Goal: Transaction & Acquisition: Purchase product/service

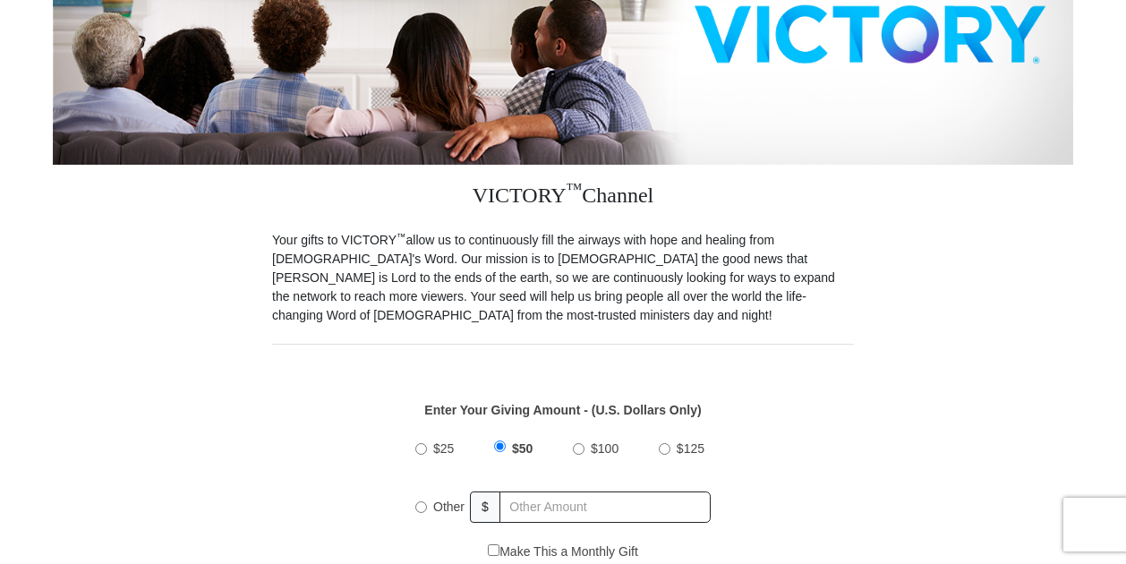
scroll to position [537, 0]
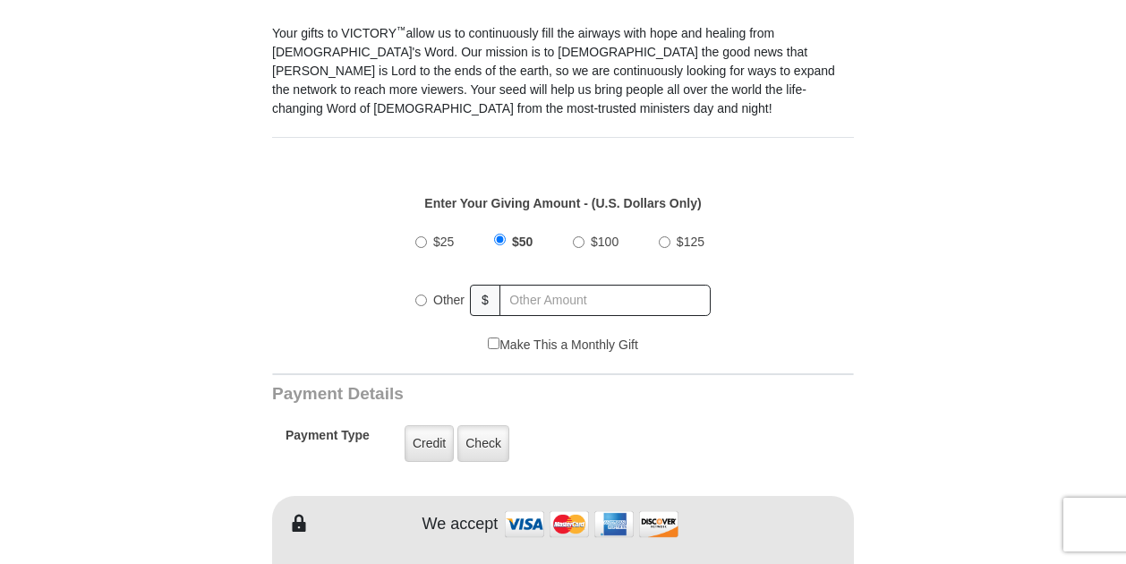
click at [420, 236] on input "$25" at bounding box center [421, 242] width 12 height 12
radio input "true"
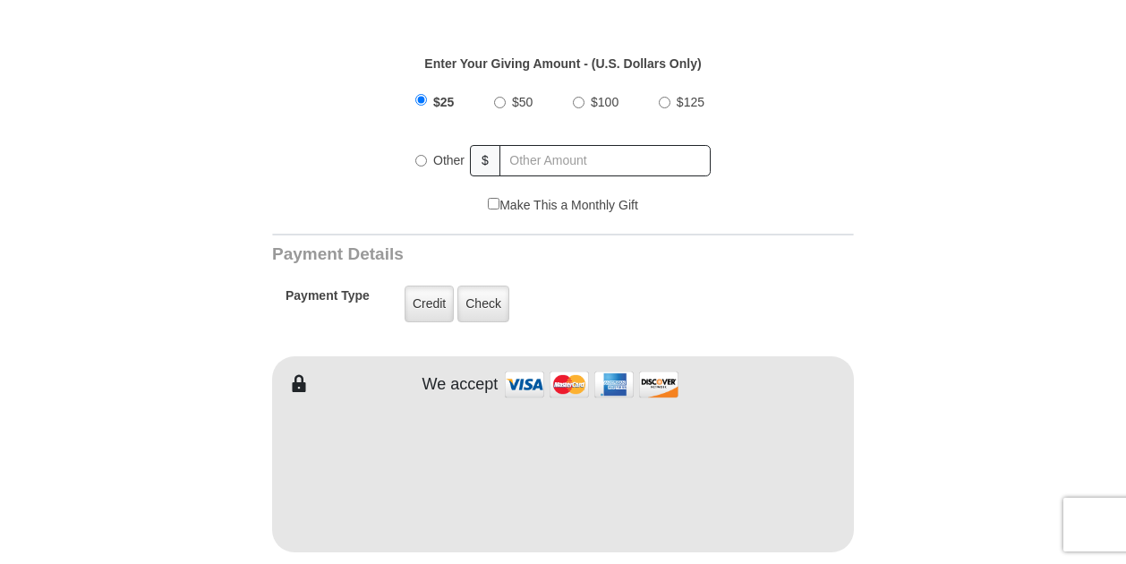
scroll to position [716, 0]
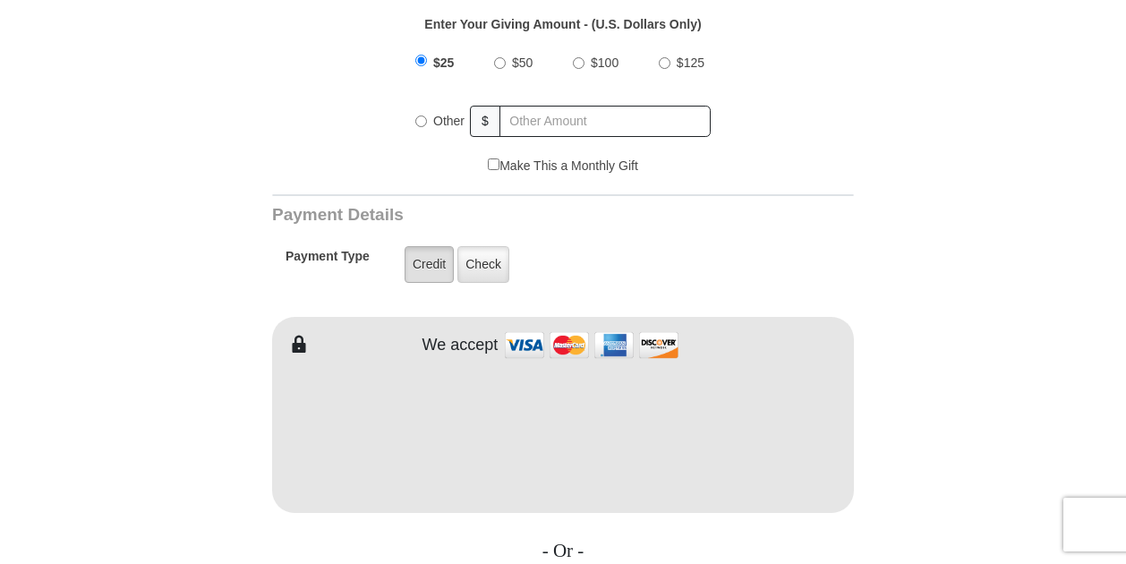
click at [427, 246] on label "Credit" at bounding box center [429, 264] width 49 height 37
click at [0, 0] on input "Credit" at bounding box center [0, 0] width 0 height 0
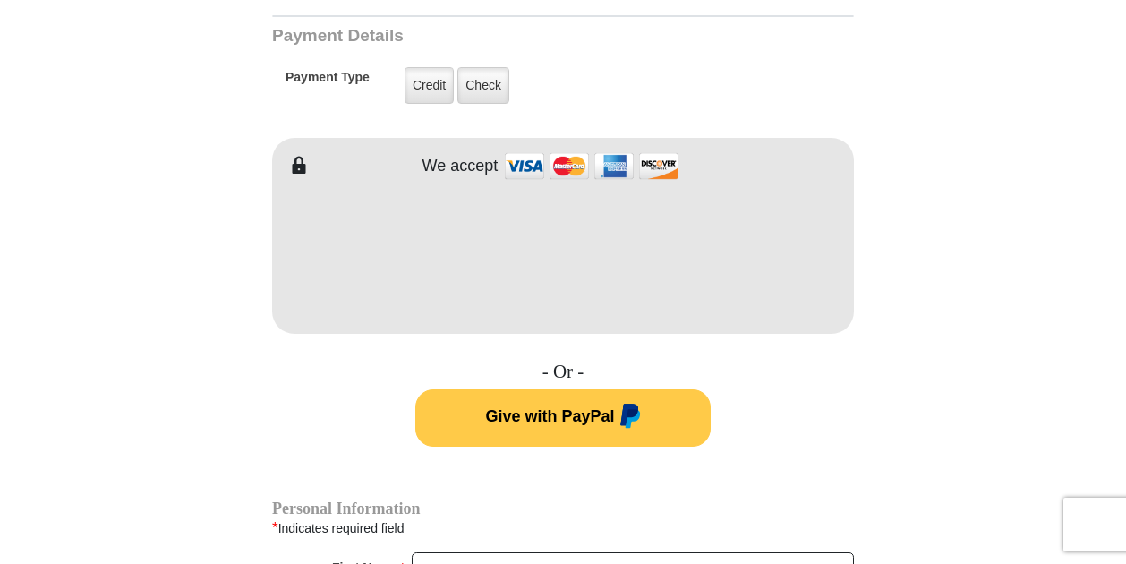
scroll to position [806, 0]
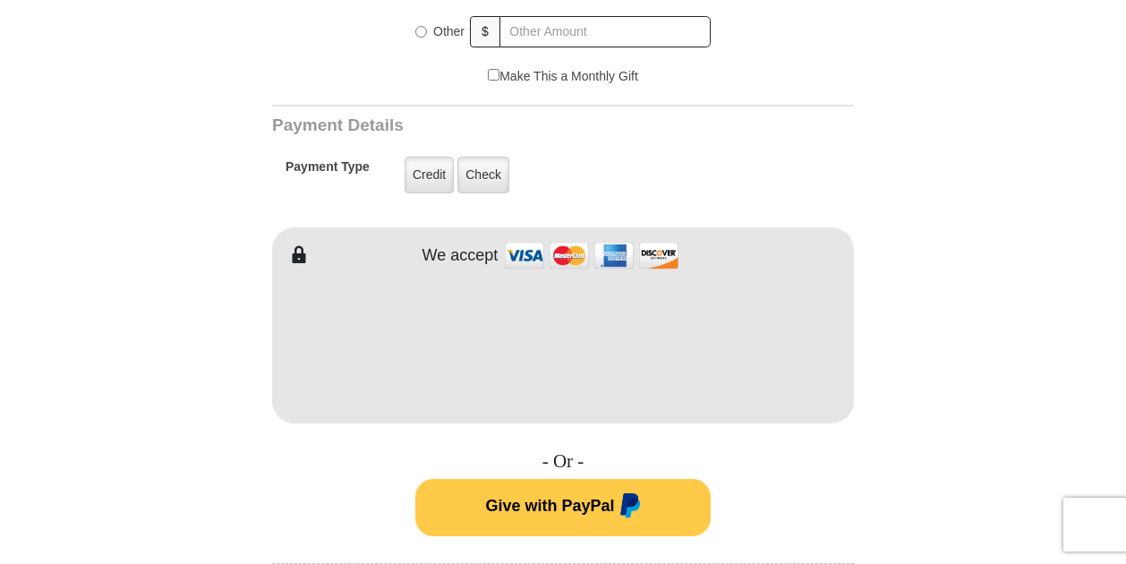
type input "[PERSON_NAME]"
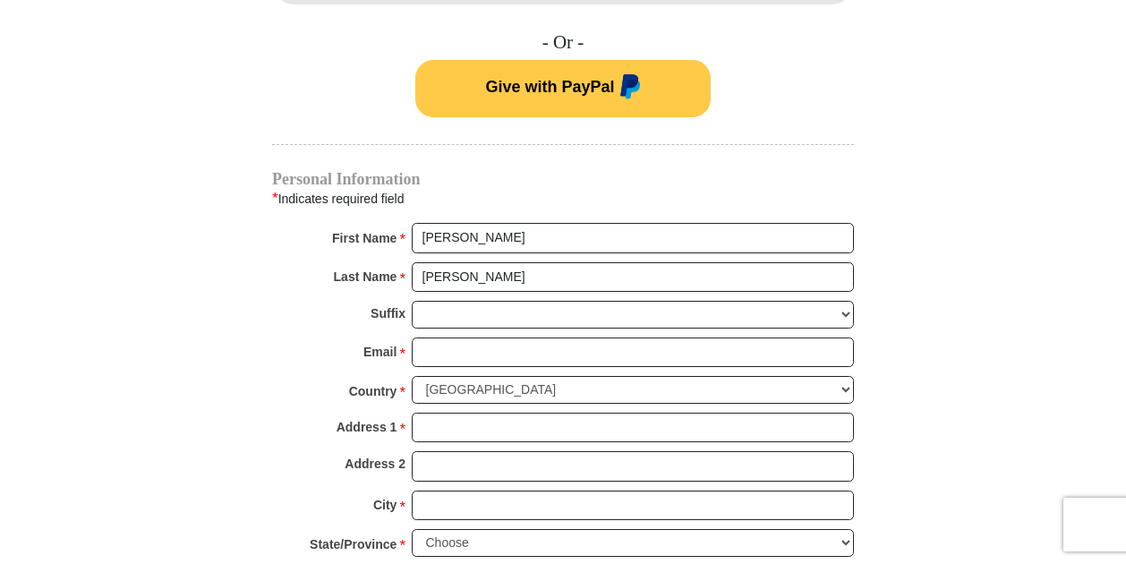
scroll to position [1253, 0]
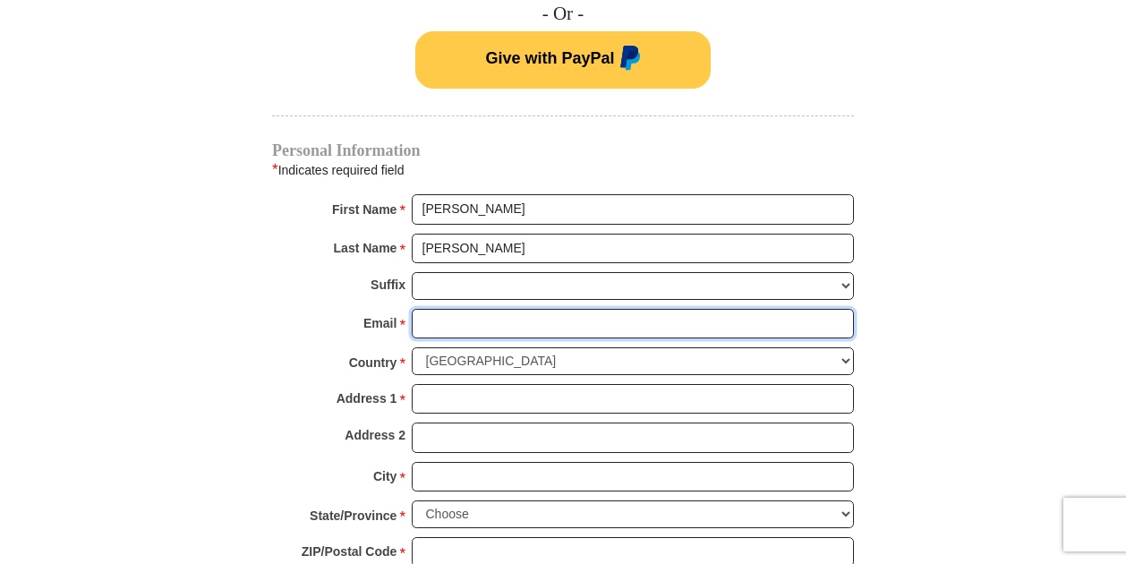
click at [438, 309] on input "Email *" at bounding box center [633, 324] width 442 height 30
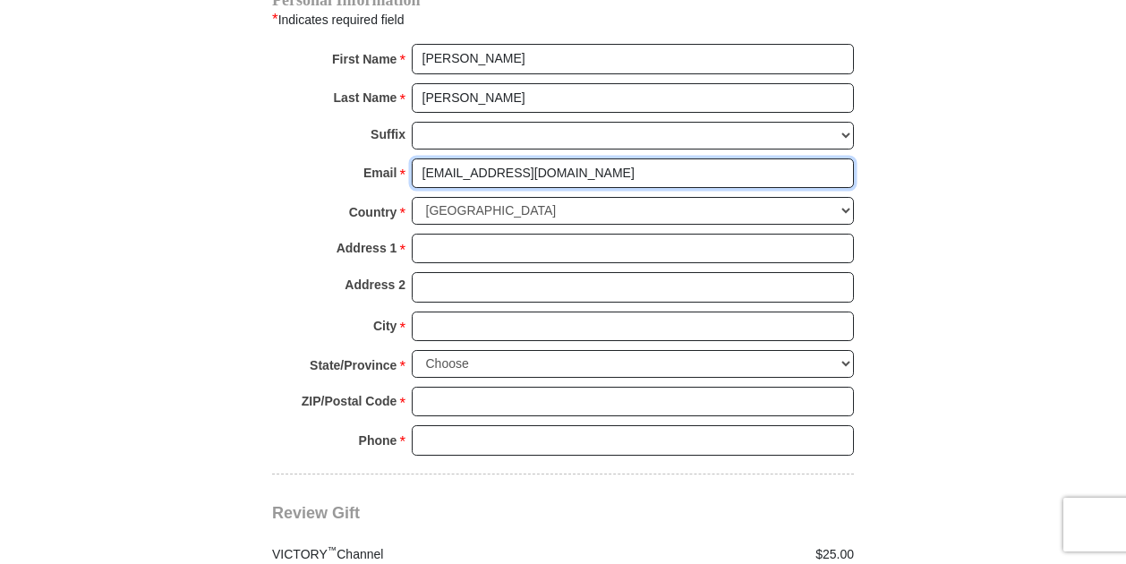
scroll to position [1432, 0]
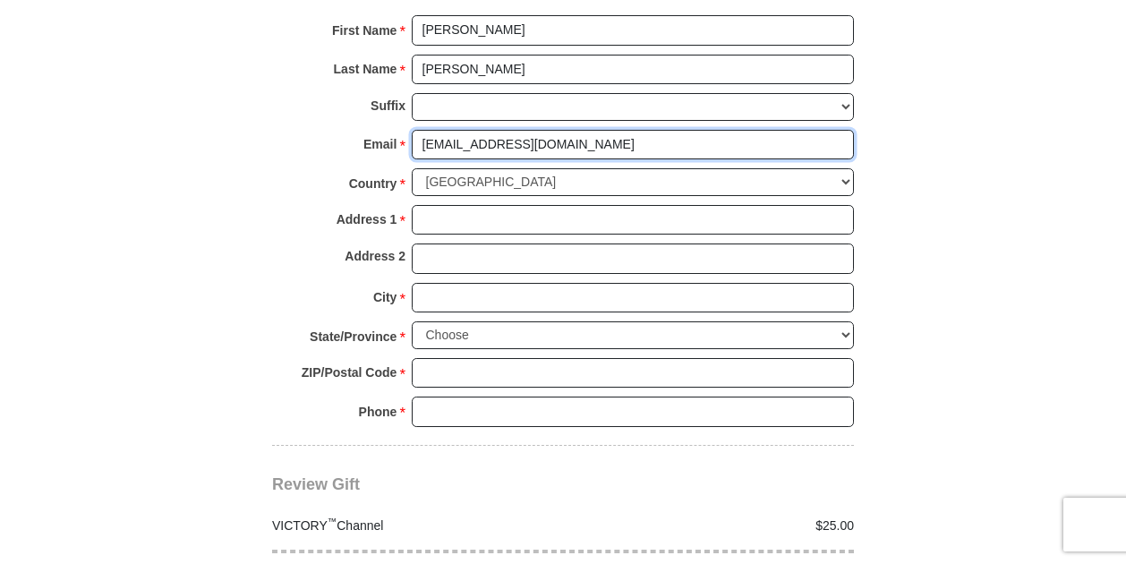
type input "[EMAIL_ADDRESS][DOMAIN_NAME]"
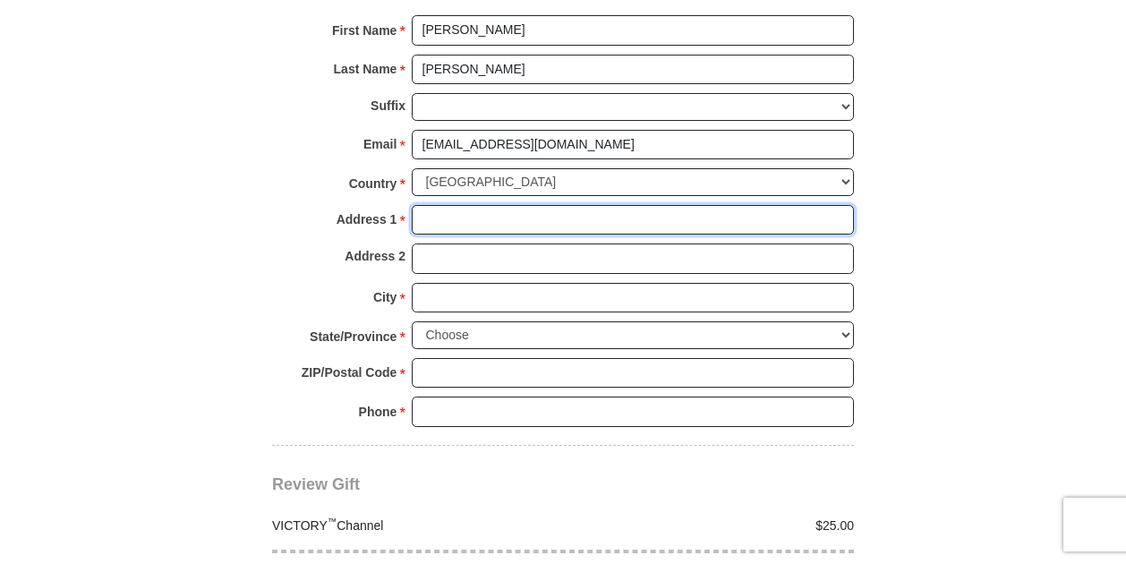
click at [444, 205] on input "Address 1 *" at bounding box center [633, 220] width 442 height 30
type input "[STREET_ADDRESS]"
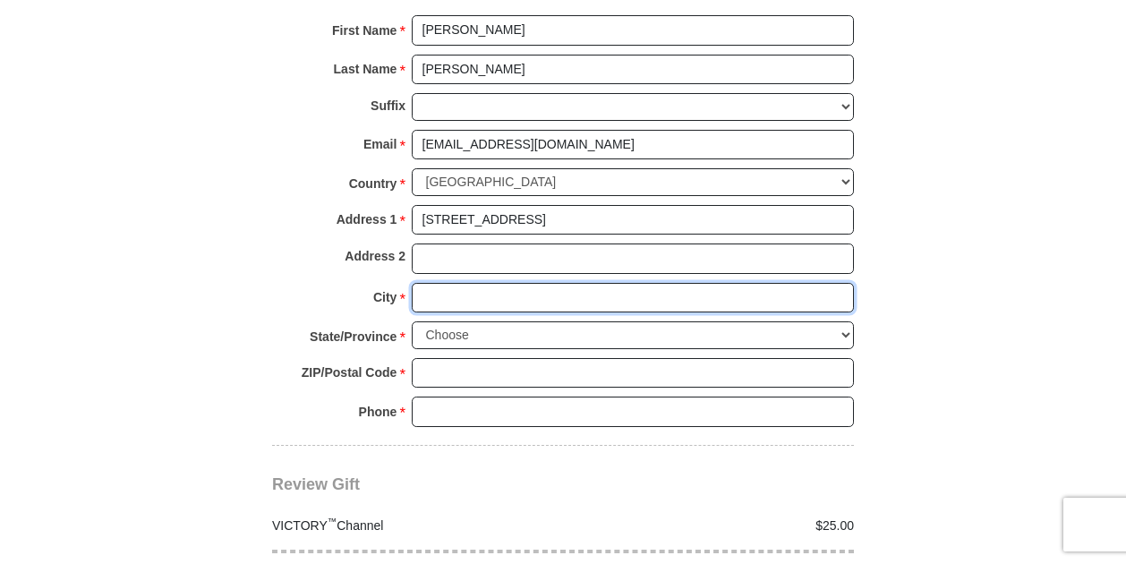
click at [433, 283] on input "City *" at bounding box center [633, 298] width 442 height 30
type input "[GEOGRAPHIC_DATA]"
click at [469, 321] on select "Choose [US_STATE] [US_STATE] [US_STATE] [US_STATE] [US_STATE] Armed Forces Amer…" at bounding box center [633, 335] width 442 height 28
select select "IN"
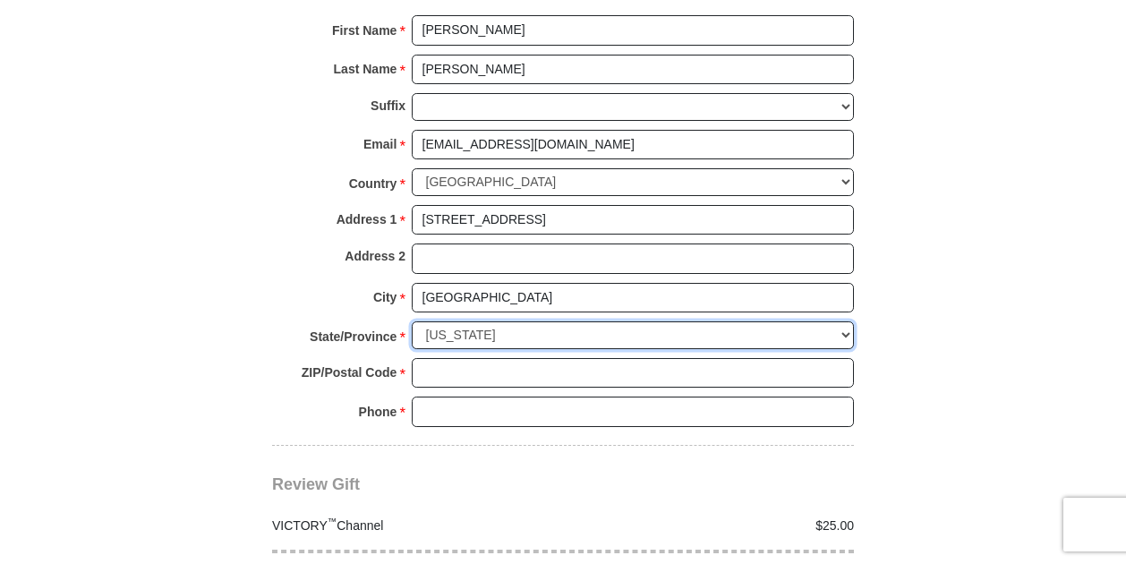
click at [412, 321] on select "Choose [US_STATE] [US_STATE] [US_STATE] [US_STATE] [US_STATE] Armed Forces Amer…" at bounding box center [633, 335] width 442 height 28
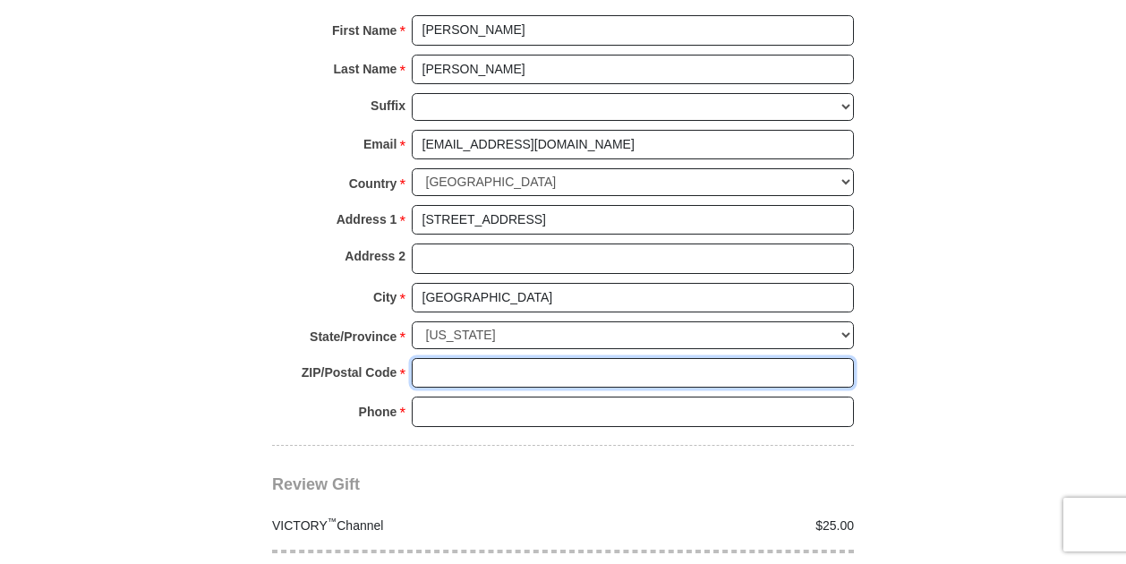
click at [439, 358] on input "ZIP/Postal Code *" at bounding box center [633, 373] width 442 height 30
type input "46237"
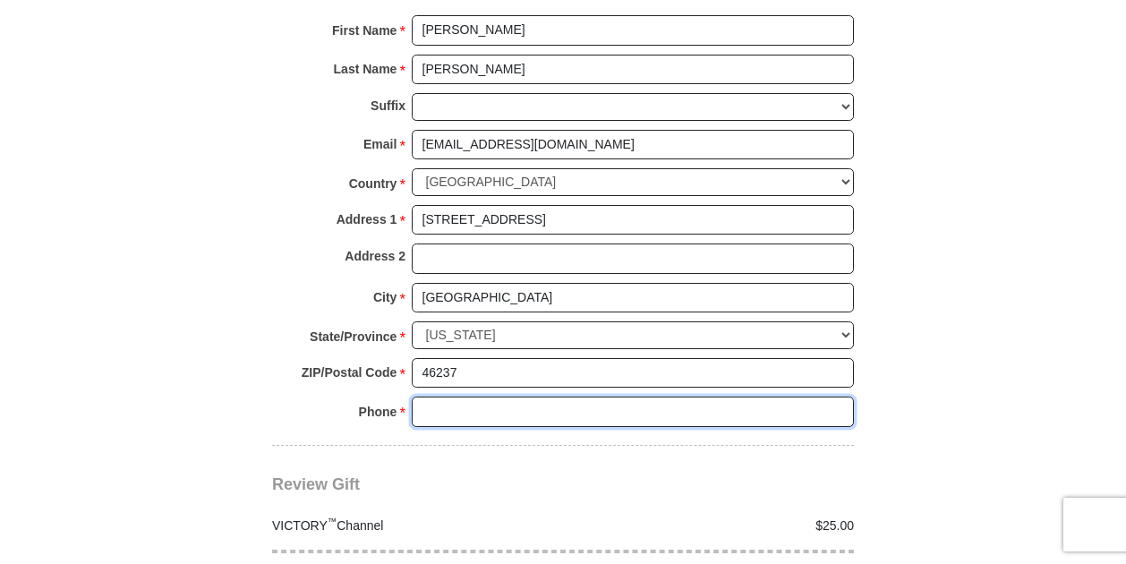
click at [446, 397] on input "Phone * *" at bounding box center [633, 412] width 442 height 30
click at [466, 397] on input "[PHONE_NUMBER]" at bounding box center [633, 412] width 442 height 30
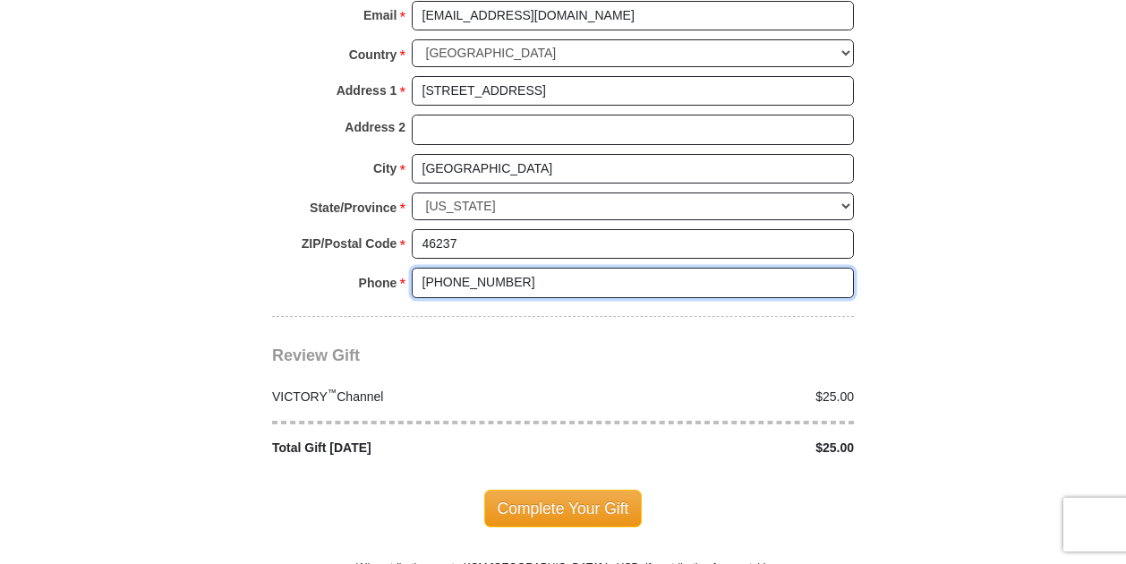
scroll to position [1611, 0]
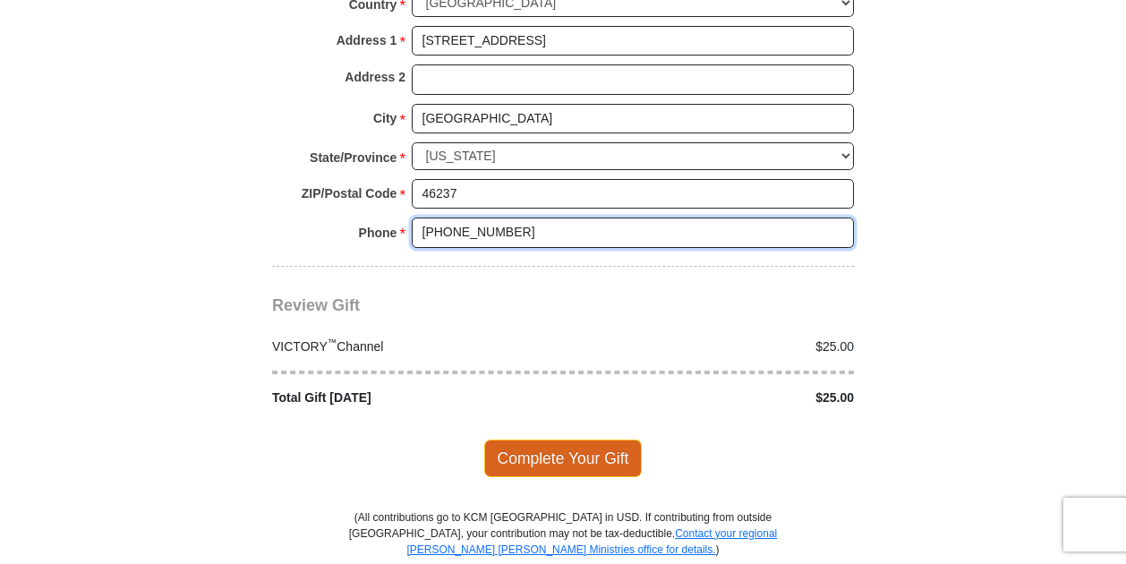
type input "[PHONE_NUMBER]"
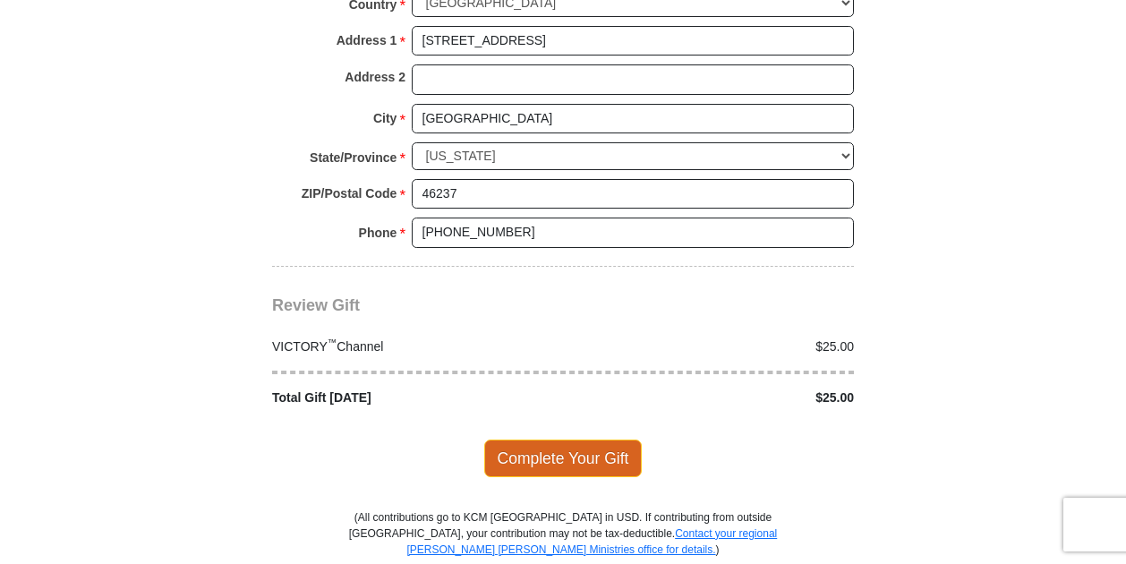
click at [568, 439] on span "Complete Your Gift" at bounding box center [563, 458] width 158 height 38
